Goal: Task Accomplishment & Management: Use online tool/utility

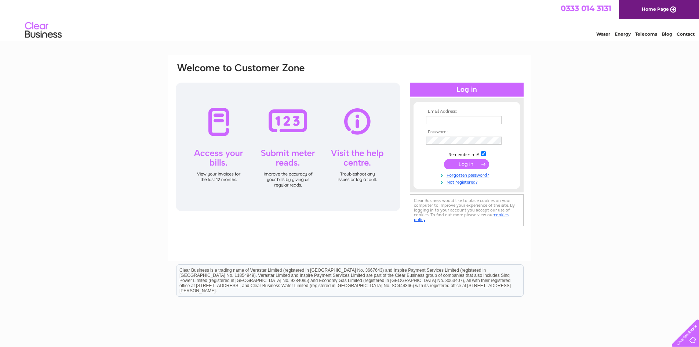
type input "info@austin-travel.co.uk"
click at [468, 163] on input "submit" at bounding box center [466, 164] width 45 height 10
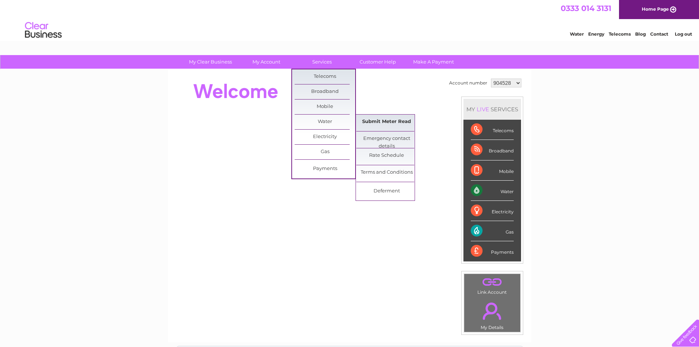
click at [379, 121] on link "Submit Meter Read" at bounding box center [386, 121] width 61 height 15
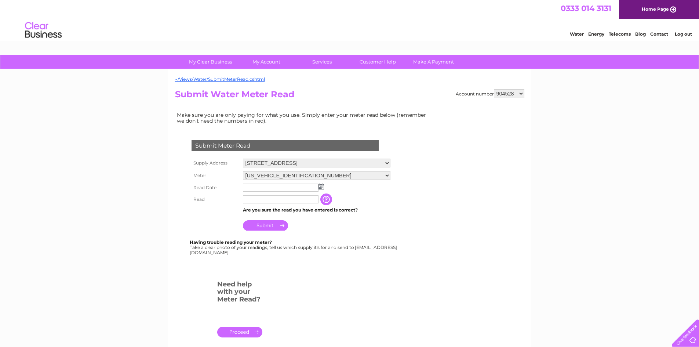
click at [321, 187] on img at bounding box center [321, 186] width 6 height 6
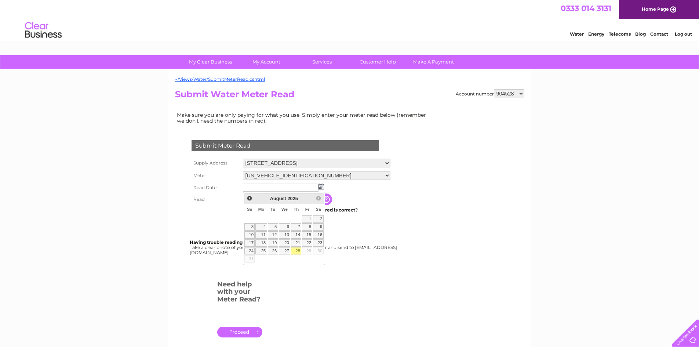
click at [296, 249] on link "28" at bounding box center [296, 250] width 10 height 7
type input "[DATE]"
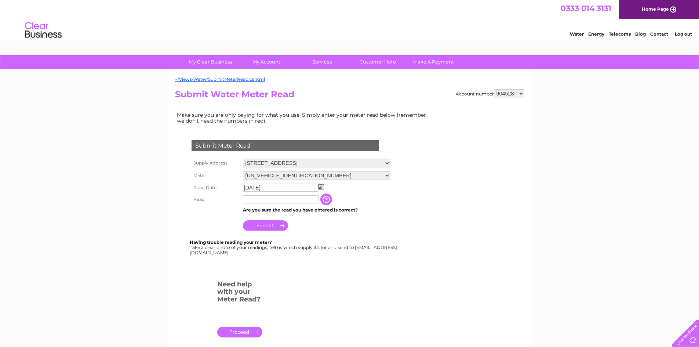
click at [256, 198] on input "text" at bounding box center [281, 199] width 76 height 8
type input "5546"
click at [264, 226] on input "Submit" at bounding box center [265, 225] width 45 height 10
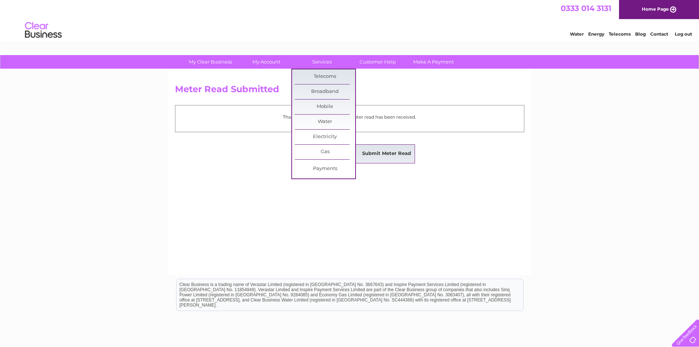
click at [389, 151] on link "Submit Meter Read" at bounding box center [386, 153] width 61 height 15
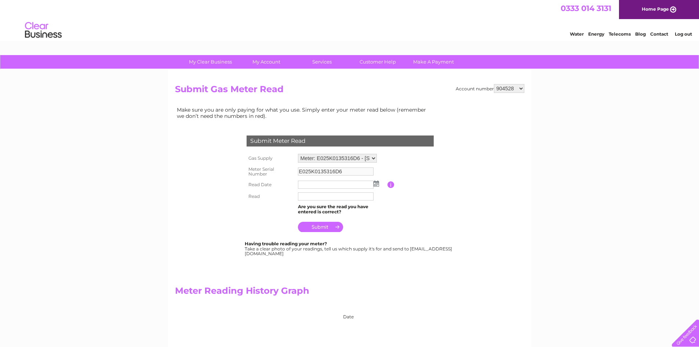
click at [376, 184] on img at bounding box center [376, 183] width 6 height 6
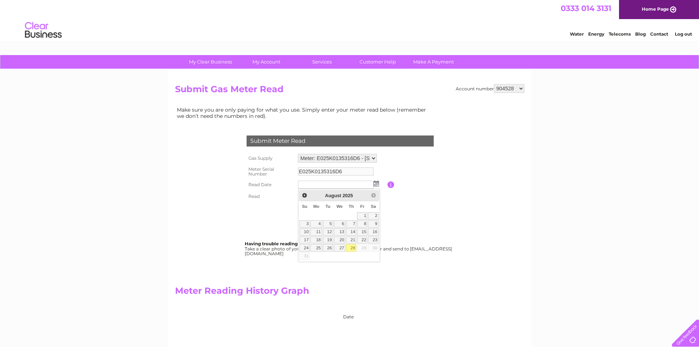
click at [352, 247] on link "28" at bounding box center [351, 247] width 10 height 7
type input "2025/08/28"
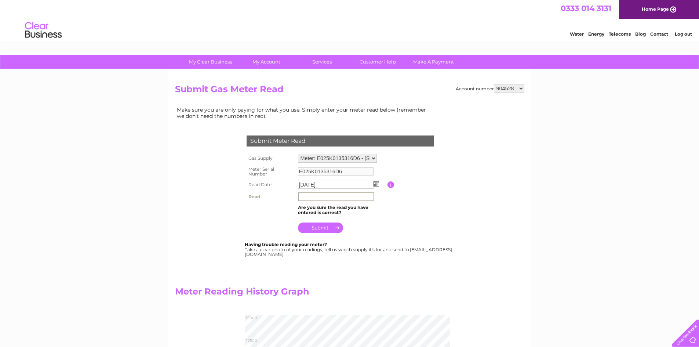
click at [310, 196] on input "text" at bounding box center [336, 196] width 76 height 9
type input "14559"
click at [324, 226] on input "submit" at bounding box center [320, 227] width 45 height 10
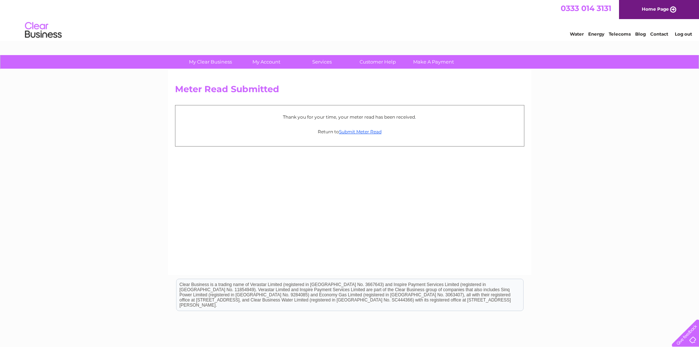
click at [683, 34] on link "Log out" at bounding box center [683, 34] width 17 height 6
